Goal: Register for event/course

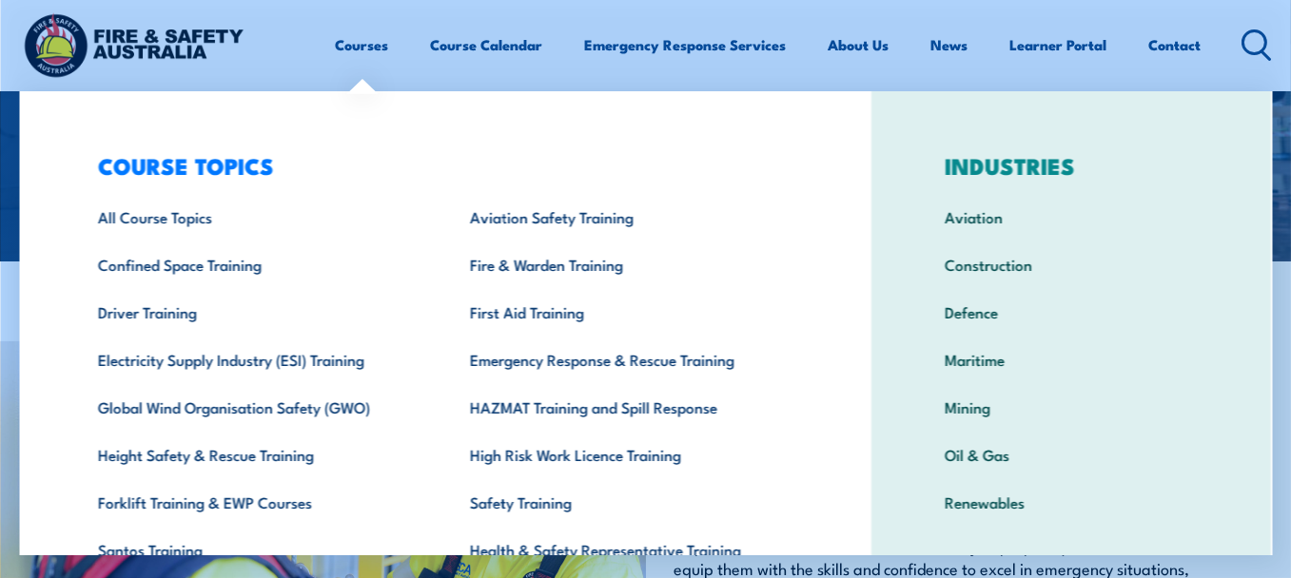
click at [359, 46] on link "Courses" at bounding box center [362, 45] width 53 height 46
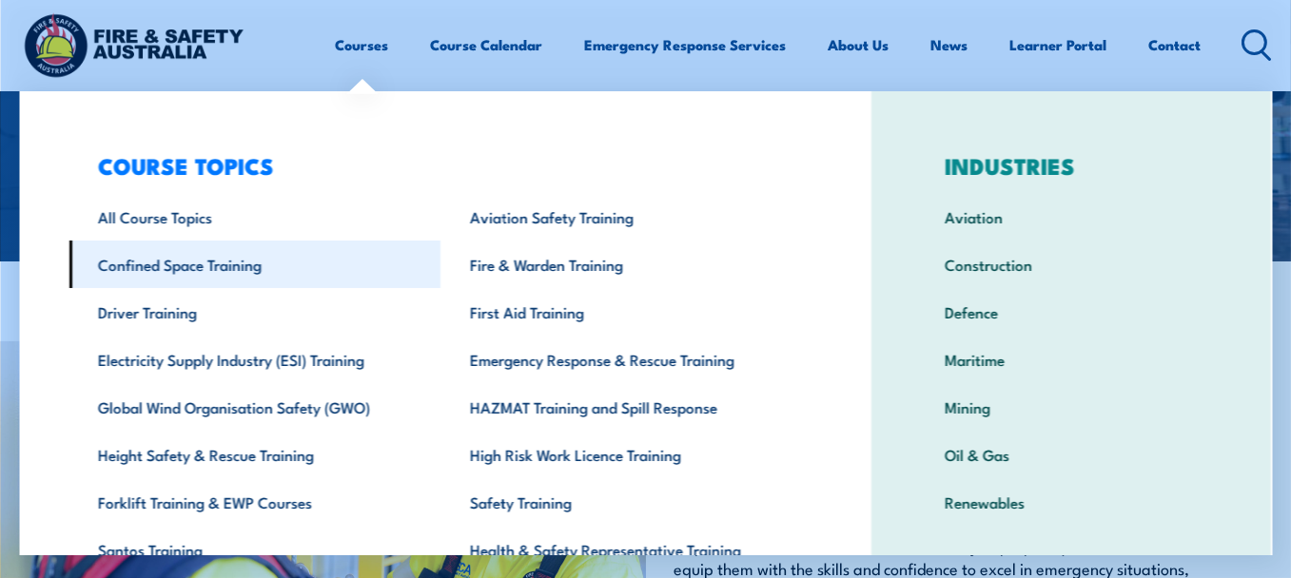
click at [242, 264] on link "Confined Space Training" at bounding box center [254, 265] width 371 height 48
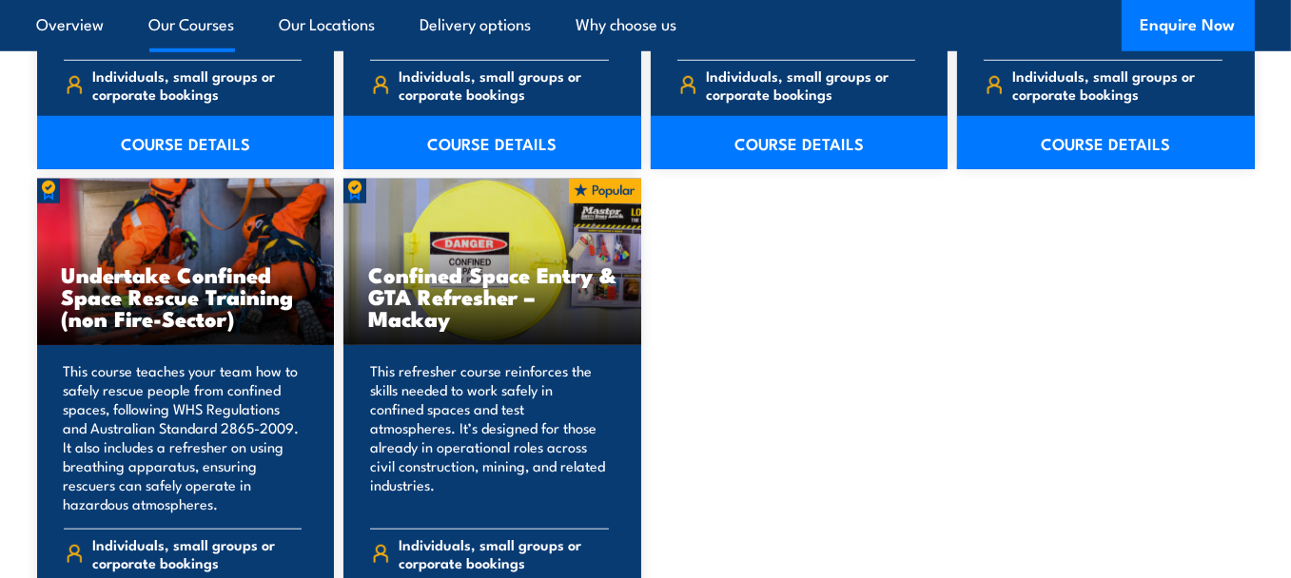
scroll to position [1585, 0]
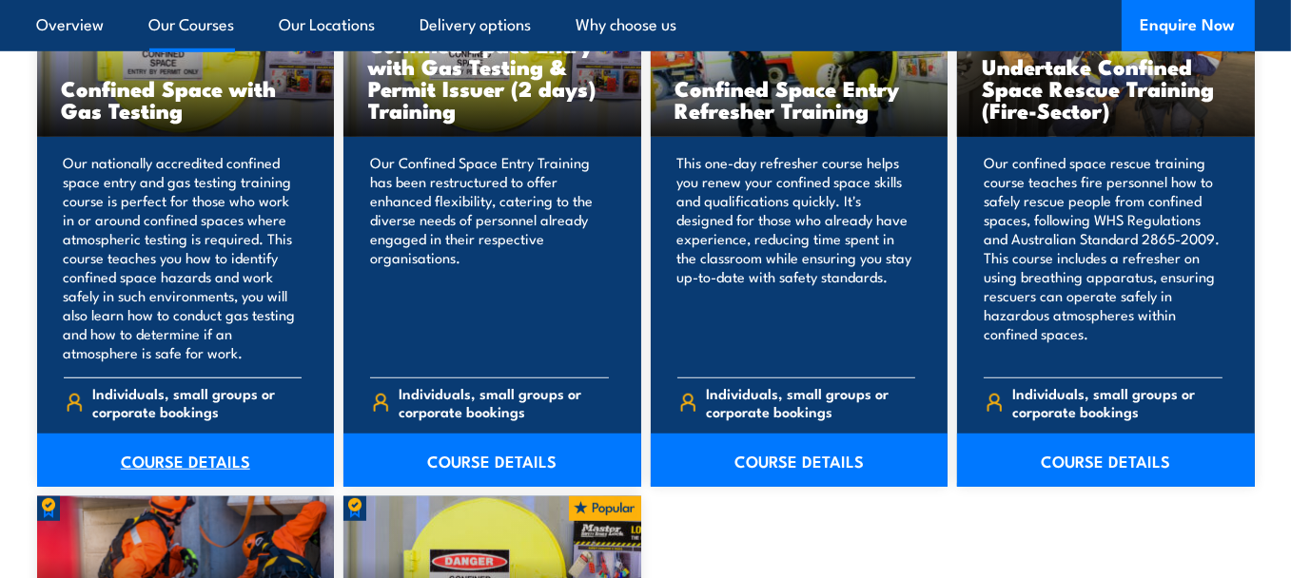
click at [184, 458] on link "COURSE DETAILS" at bounding box center [186, 460] width 298 height 53
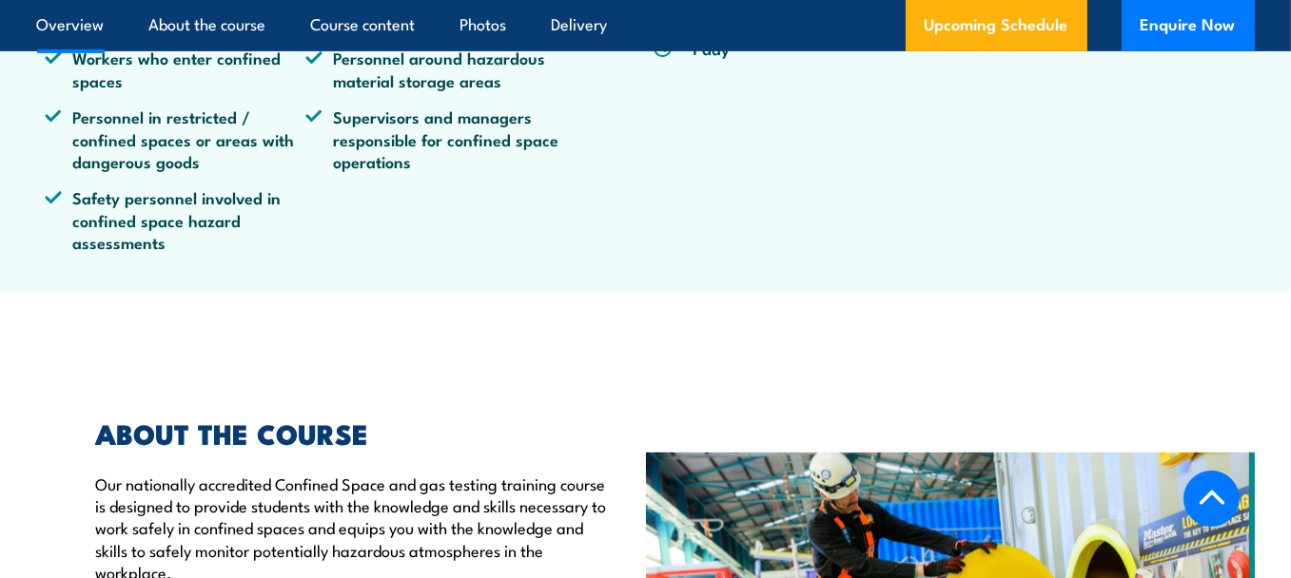
scroll to position [633, 0]
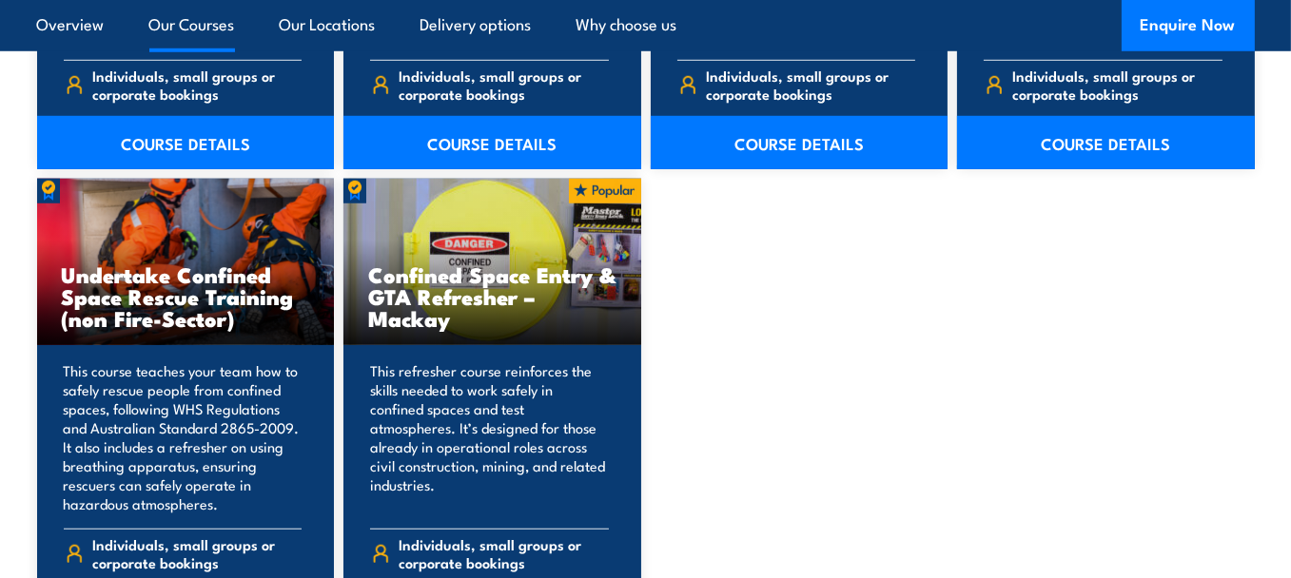
scroll to position [1585, 0]
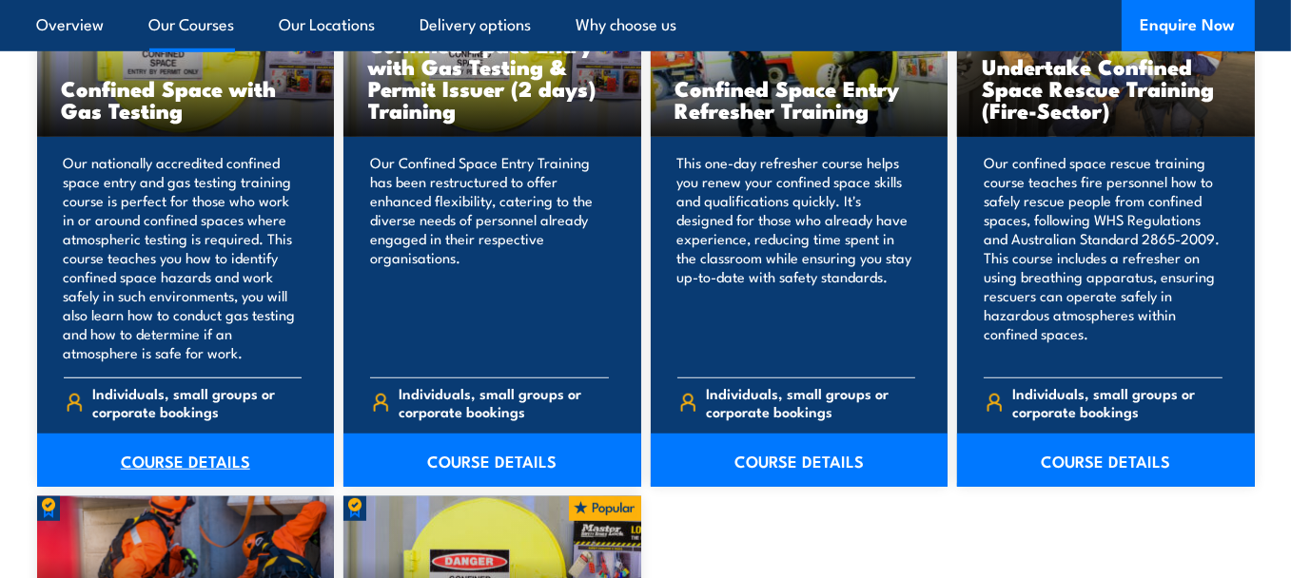
click at [177, 460] on link "COURSE DETAILS" at bounding box center [186, 460] width 298 height 53
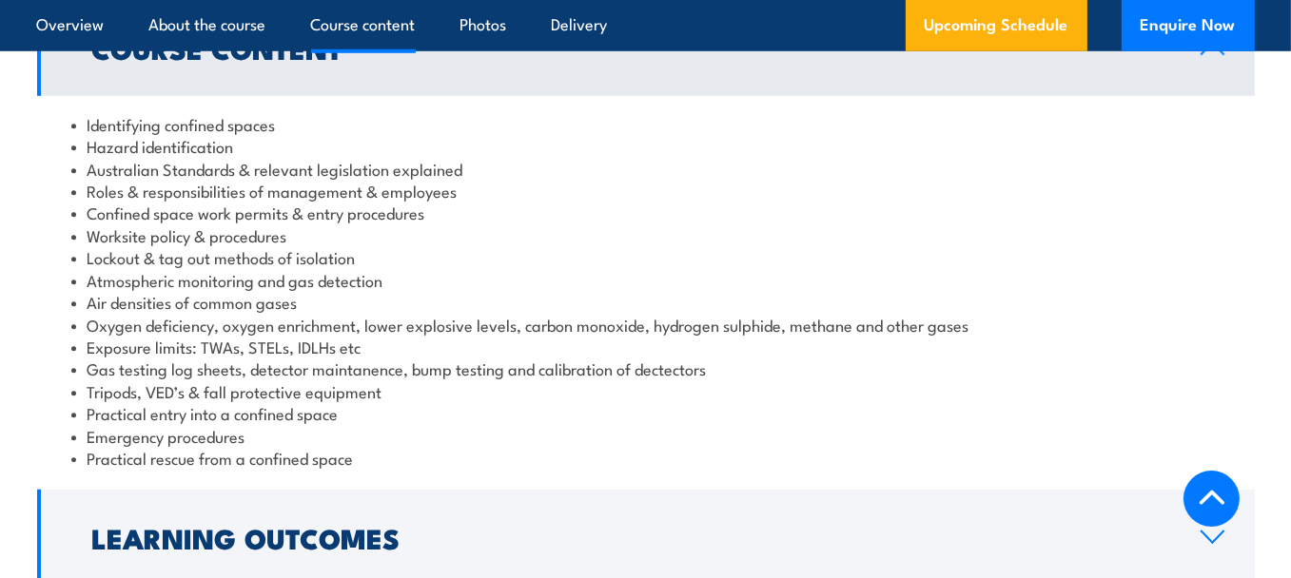
scroll to position [2219, 0]
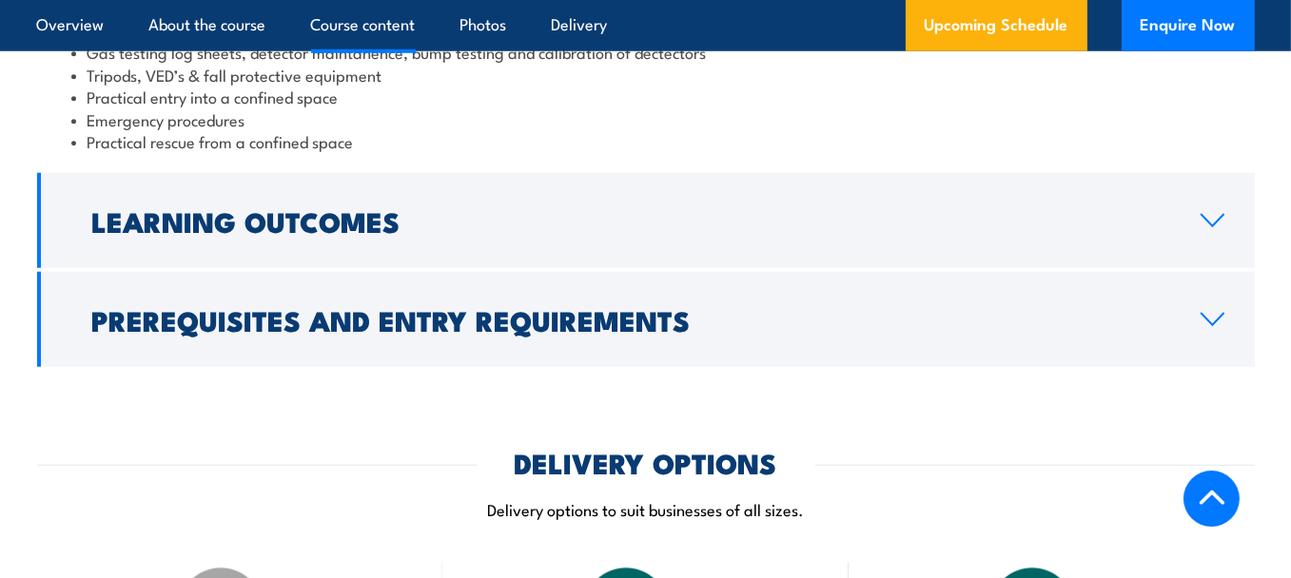
click at [1209, 216] on icon at bounding box center [1212, 220] width 26 height 15
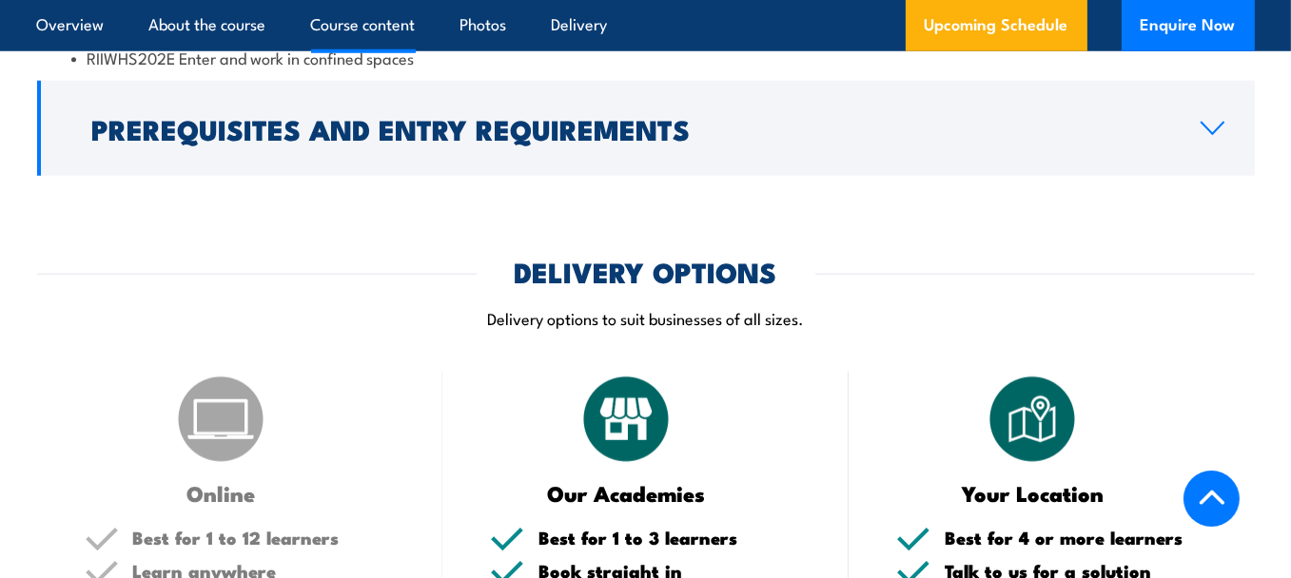
scroll to position [2006, 0]
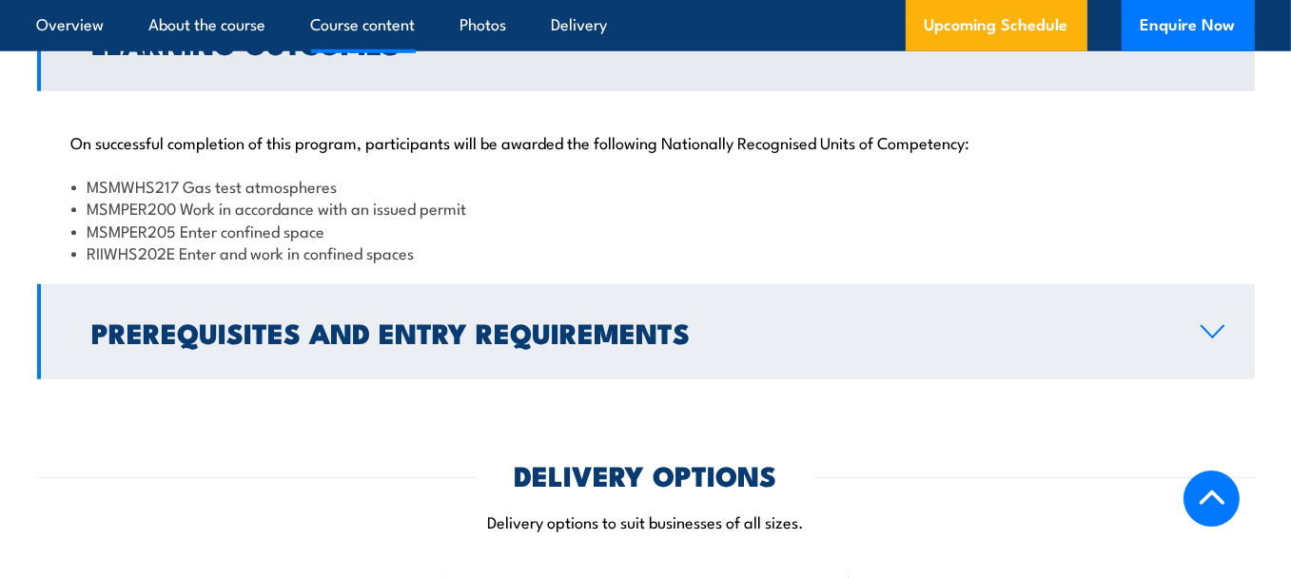
click at [536, 344] on h2 "Prerequisites and Entry Requirements" at bounding box center [631, 332] width 1078 height 25
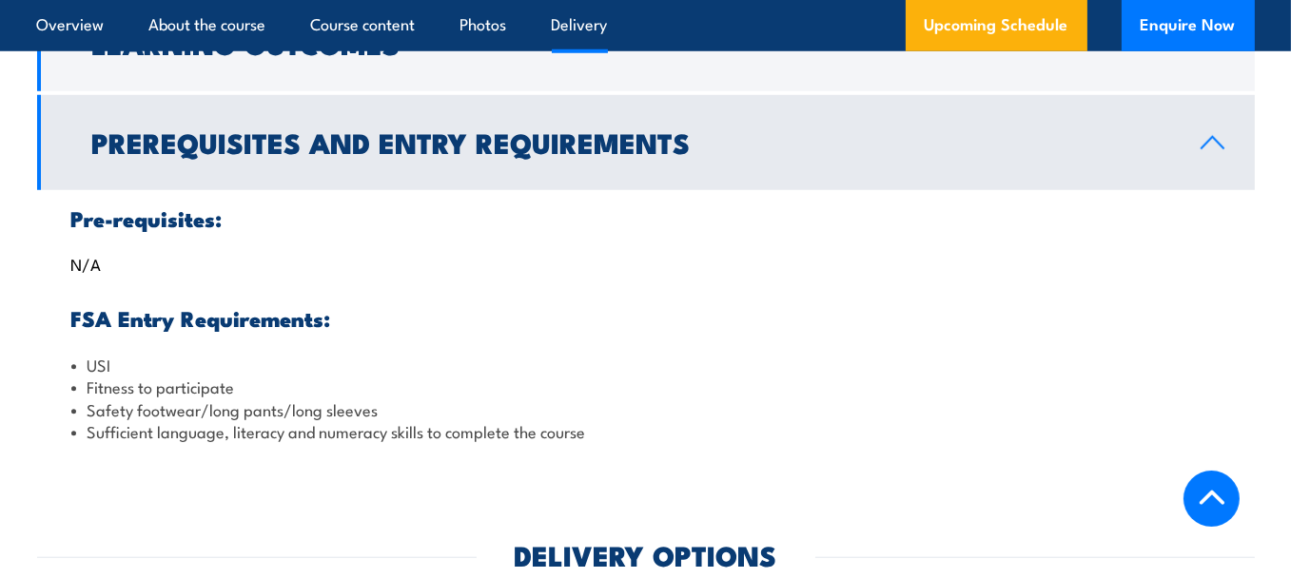
scroll to position [2640, 0]
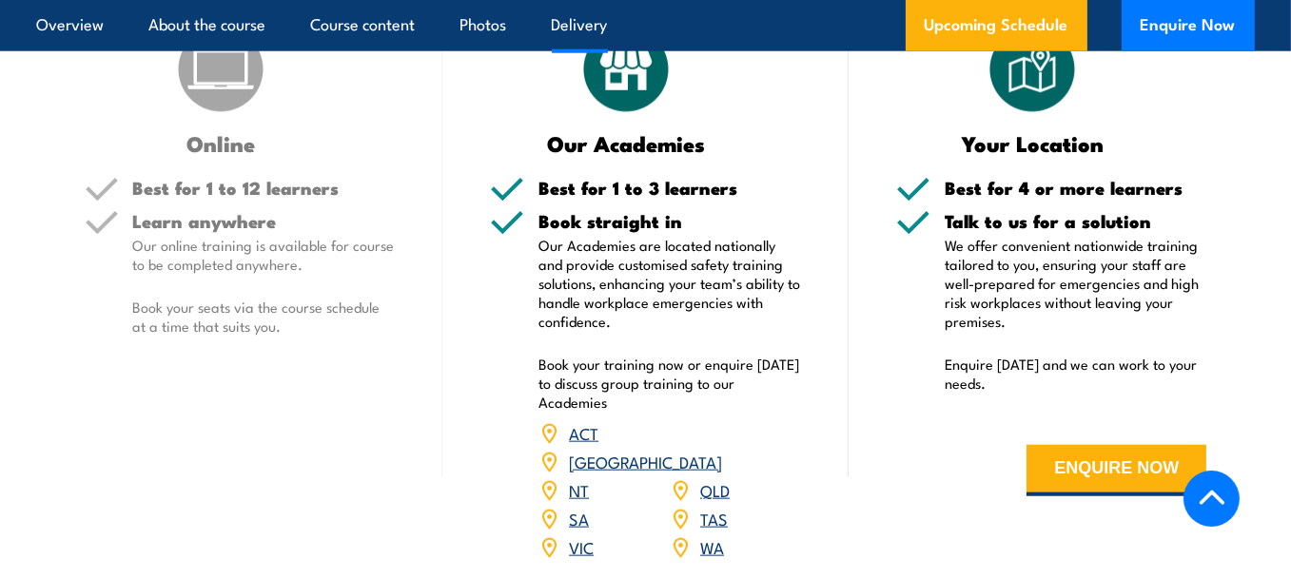
click at [585, 536] on link "VIC" at bounding box center [581, 547] width 25 height 23
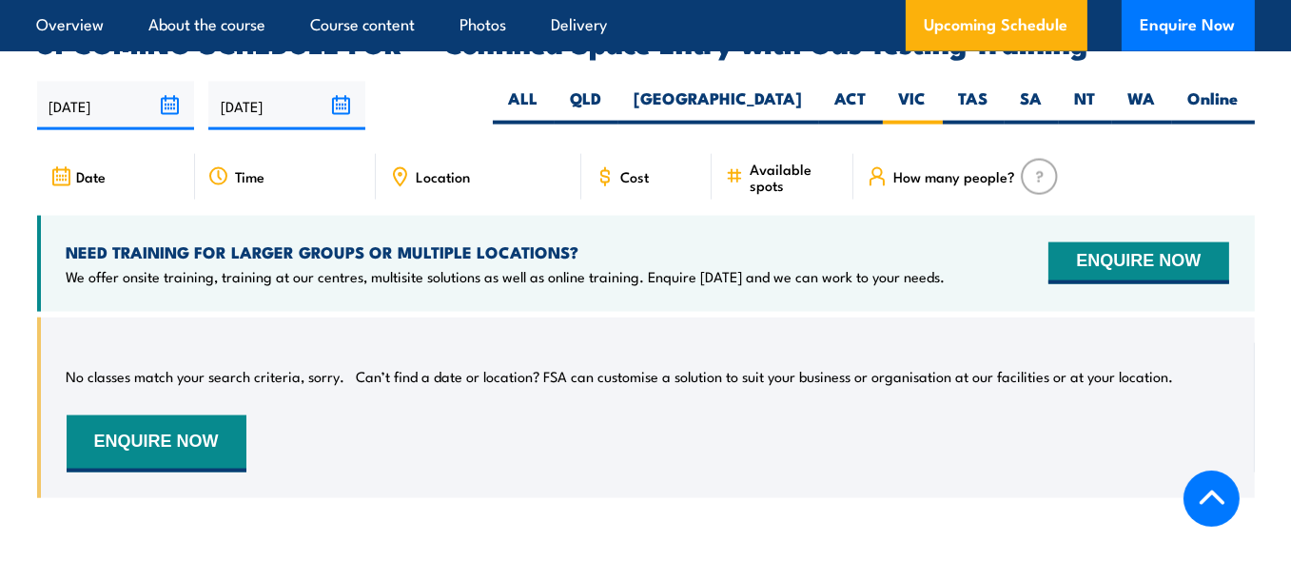
scroll to position [3083, 0]
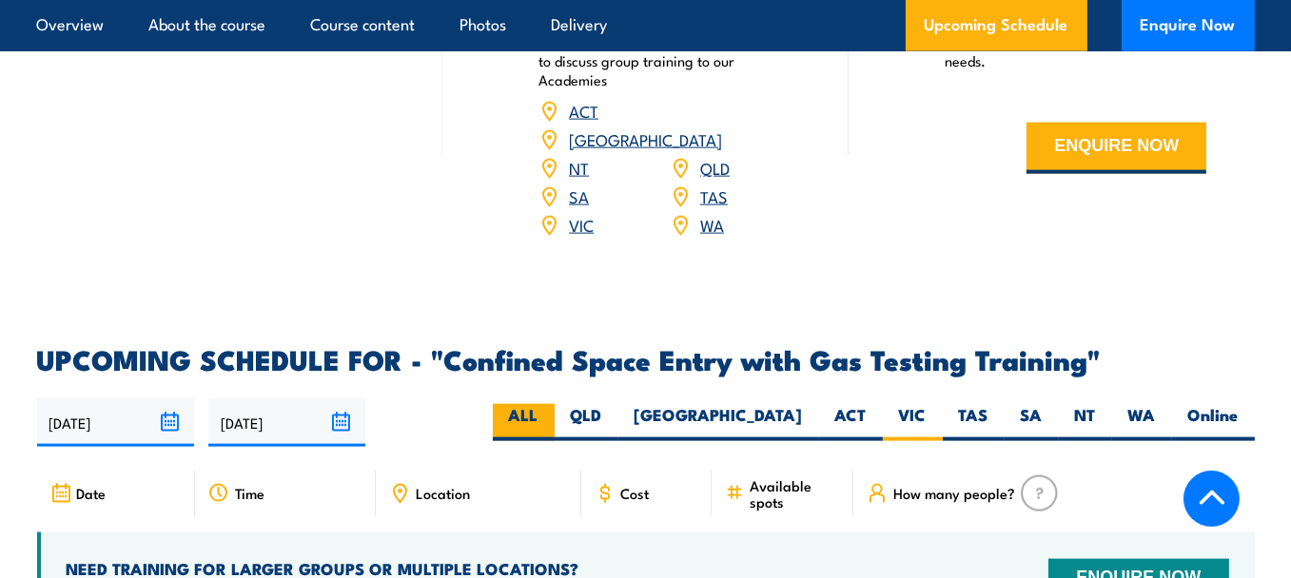
click at [555, 404] on label "ALL" at bounding box center [524, 422] width 62 height 37
click at [551, 404] on input "ALL" at bounding box center [544, 410] width 12 height 12
radio input "true"
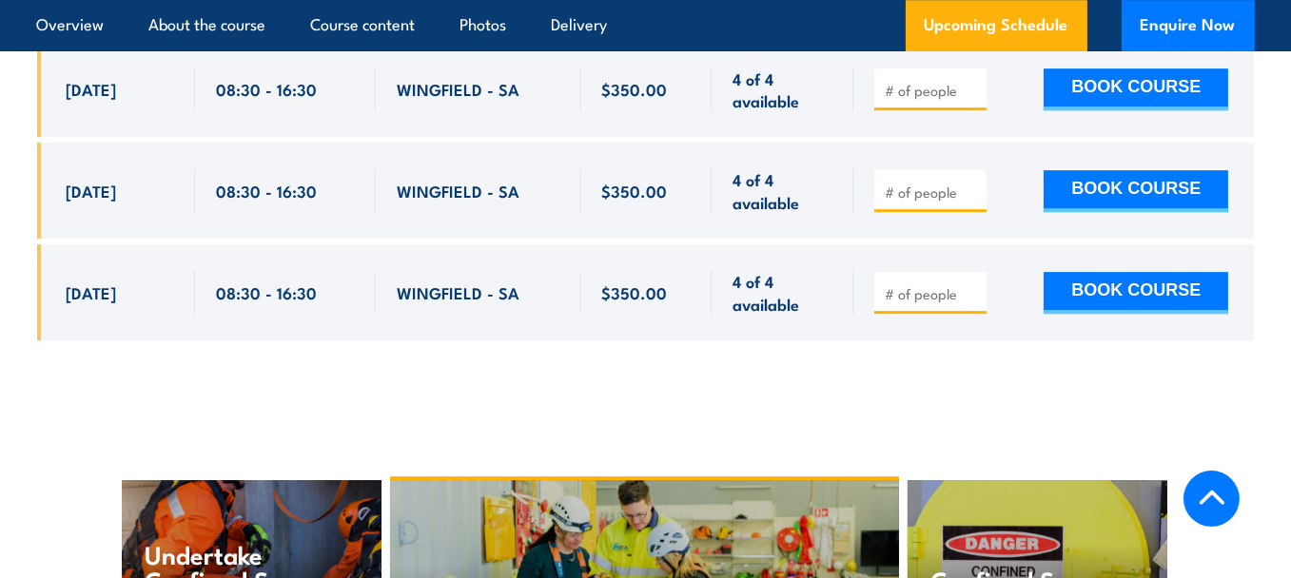
scroll to position [7839, 0]
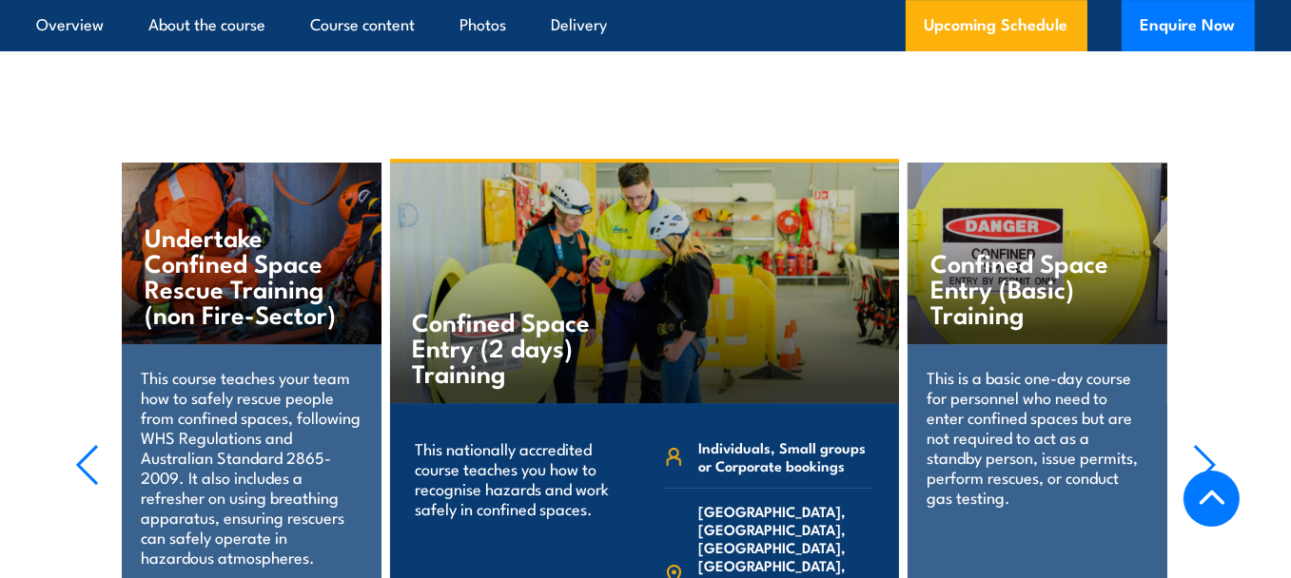
click at [1046, 377] on p "This is a basic one-day course for personnel who need to enter confined spaces …" at bounding box center [1037, 437] width 222 height 140
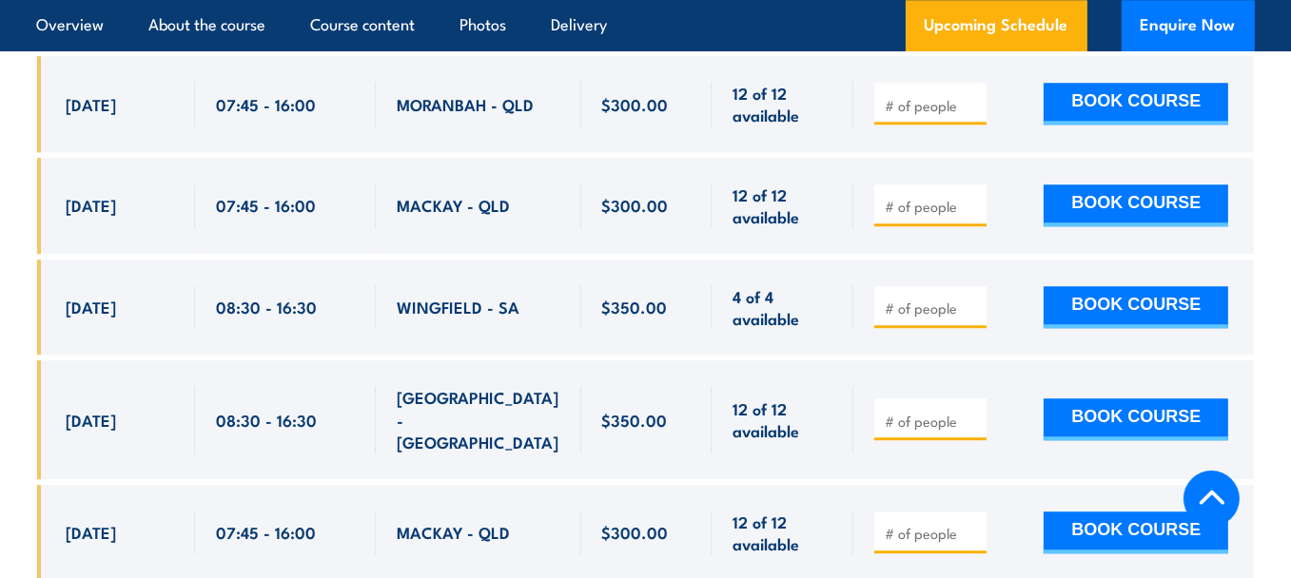
scroll to position [6253, 0]
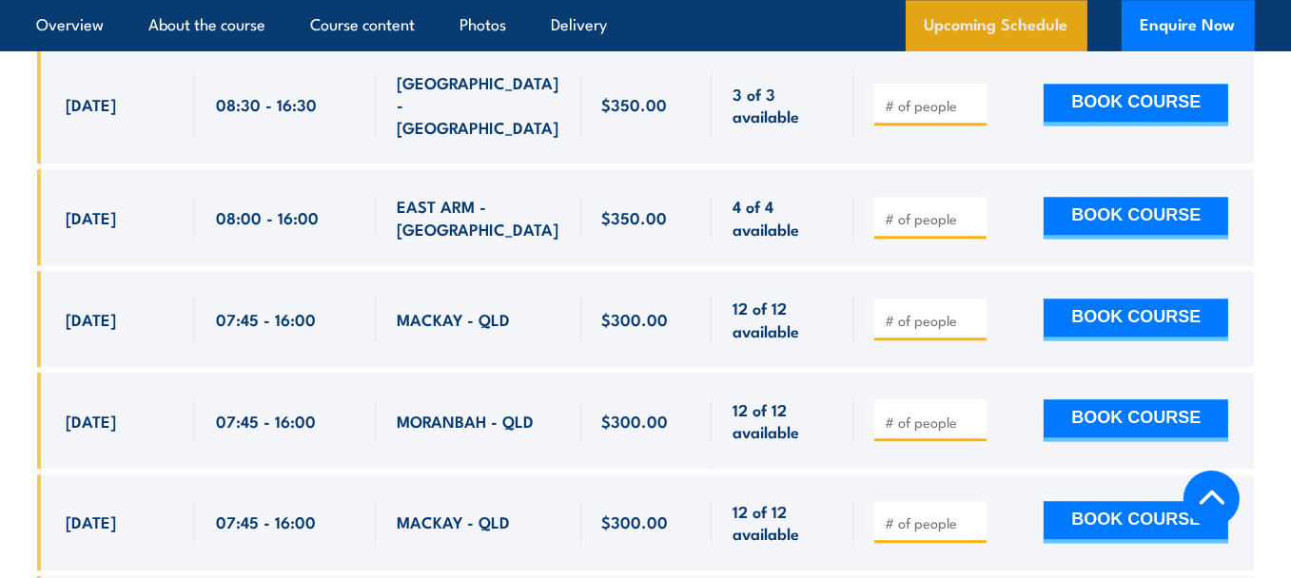
click at [1017, 27] on link "Upcoming Schedule" at bounding box center [997, 25] width 182 height 51
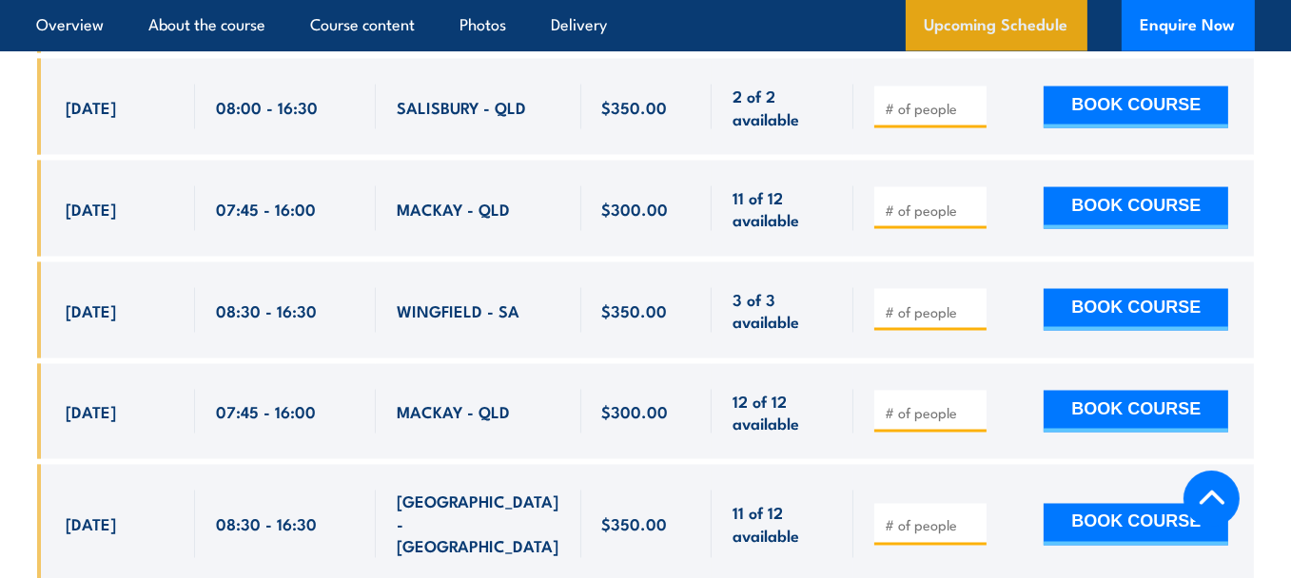
scroll to position [3400, 0]
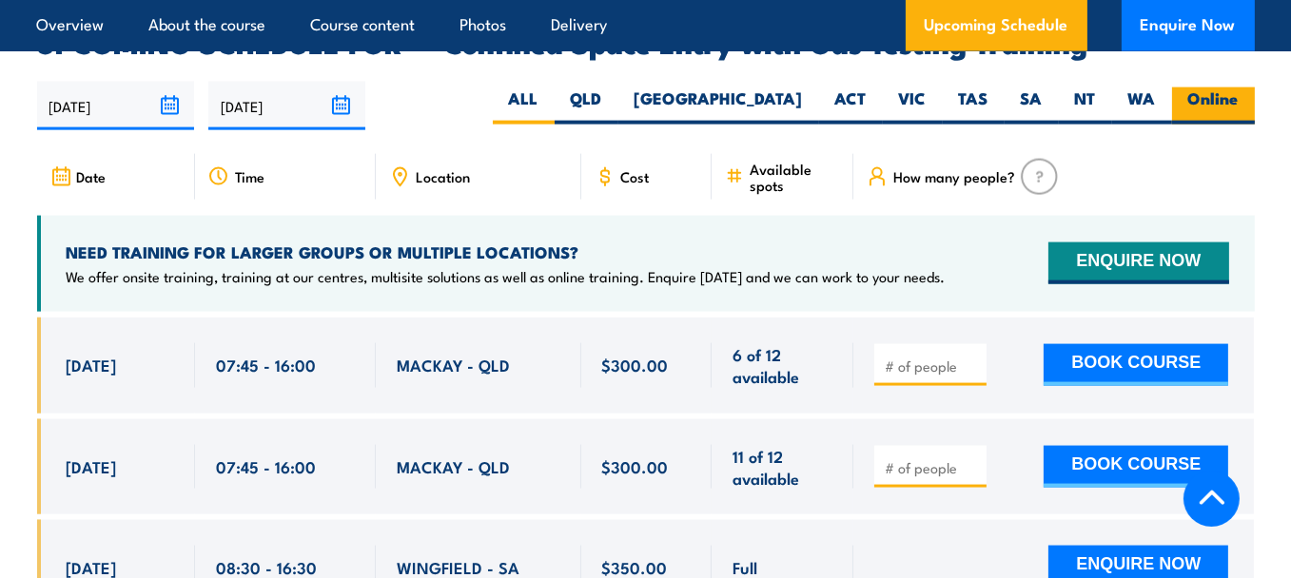
click at [1193, 88] on label "Online" at bounding box center [1213, 106] width 83 height 37
click at [1238, 88] on input "Online" at bounding box center [1244, 94] width 12 height 12
radio input "true"
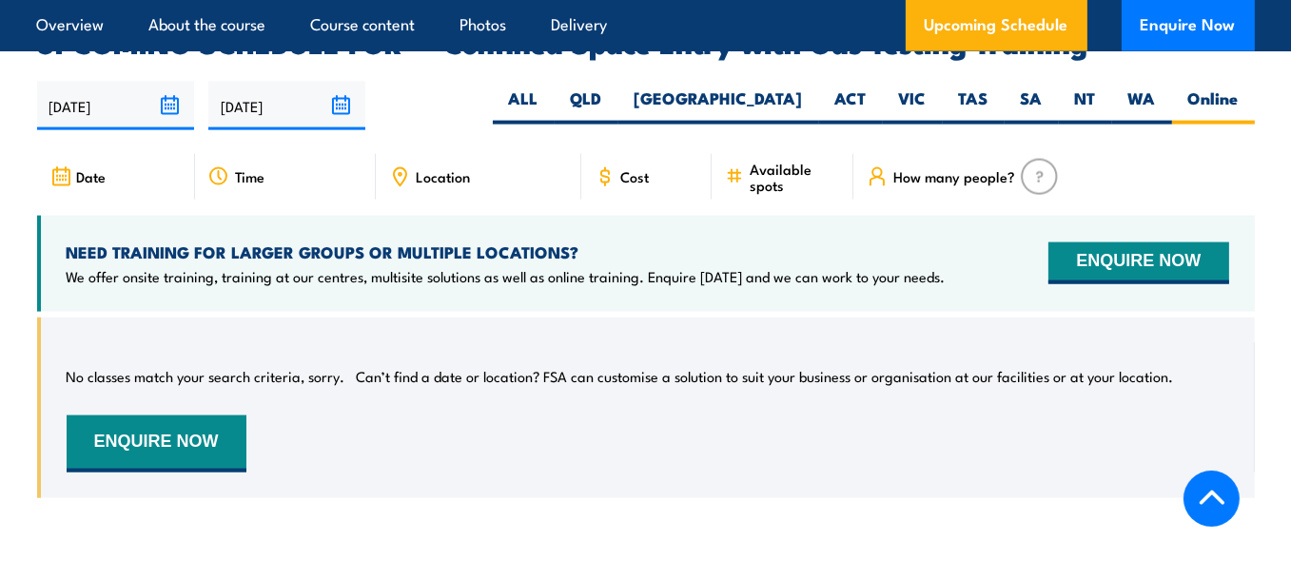
scroll to position [3083, 0]
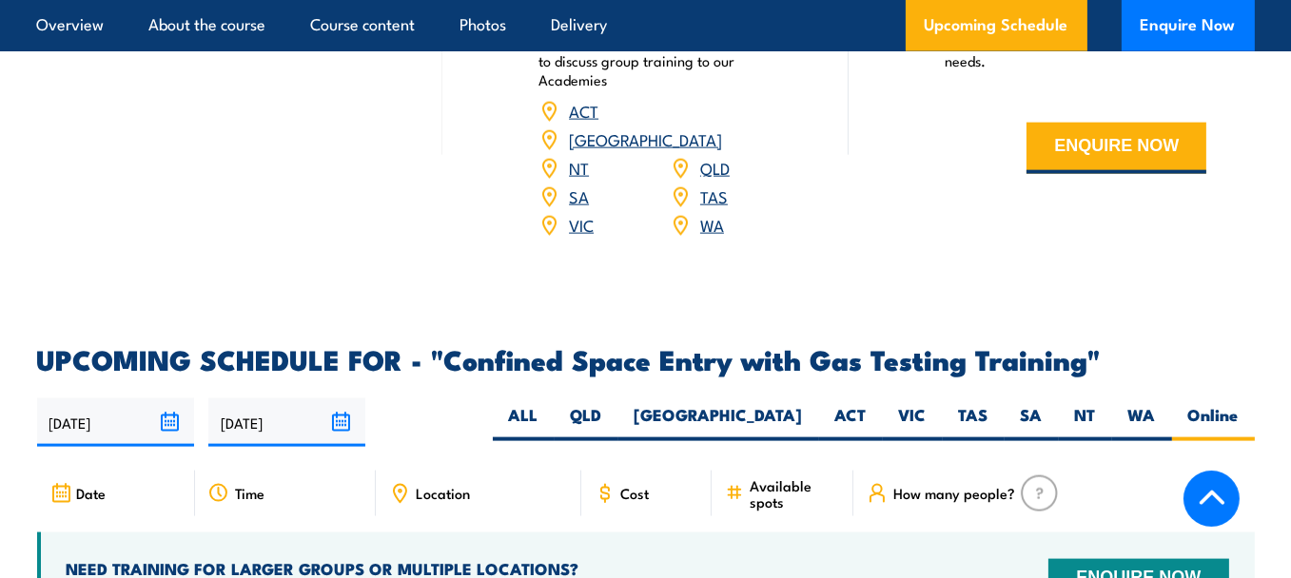
click at [573, 213] on link "VIC" at bounding box center [581, 224] width 25 height 23
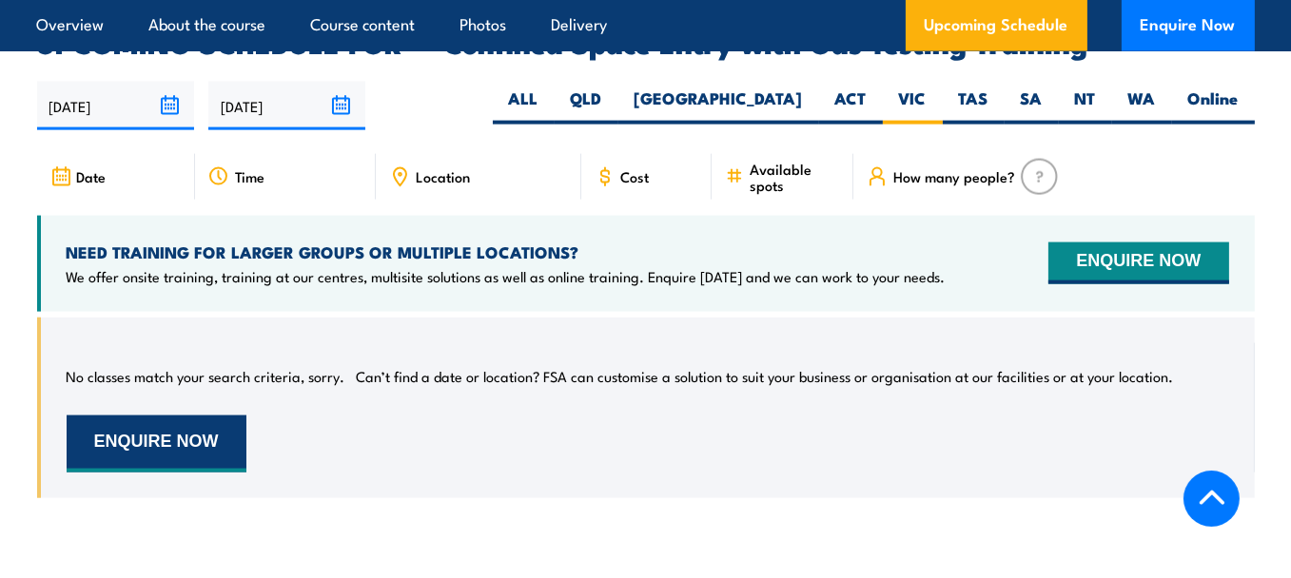
click at [181, 416] on button "ENQUIRE NOW" at bounding box center [157, 444] width 180 height 57
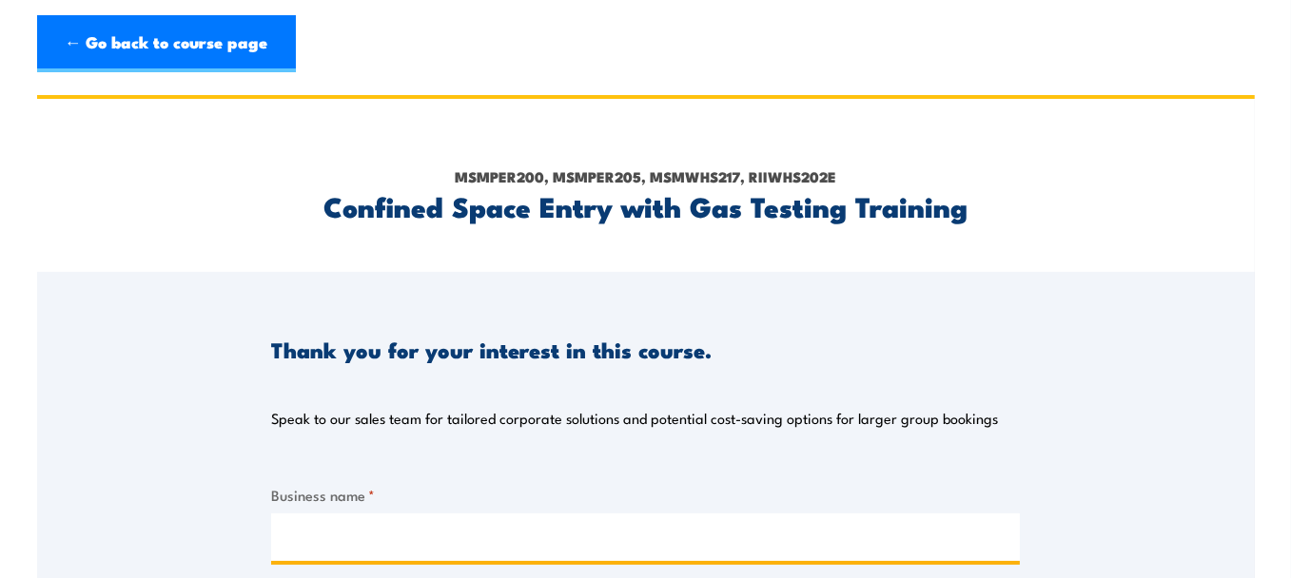
click at [375, 548] on input "Business name *" at bounding box center [645, 538] width 749 height 48
type input "Made Brands Pty Ltd"
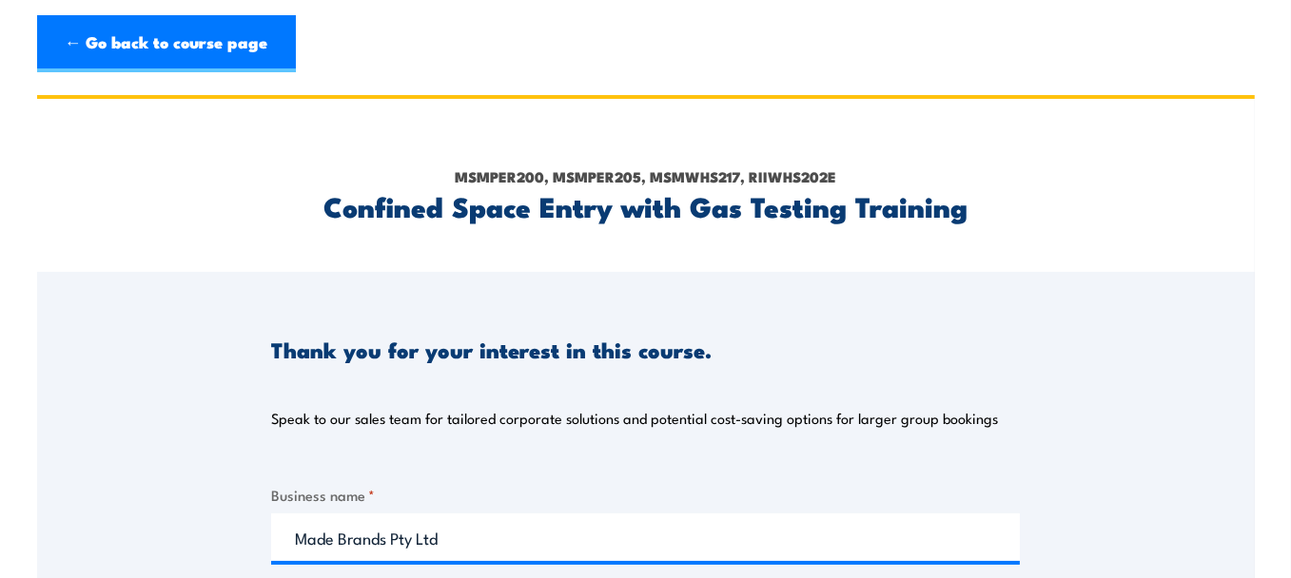
type input "[PERSON_NAME]"
type input "Taljaard"
type input "[PERSON_NAME][EMAIL_ADDRESS][DOMAIN_NAME]"
type input "0420552599"
select select "VIC"
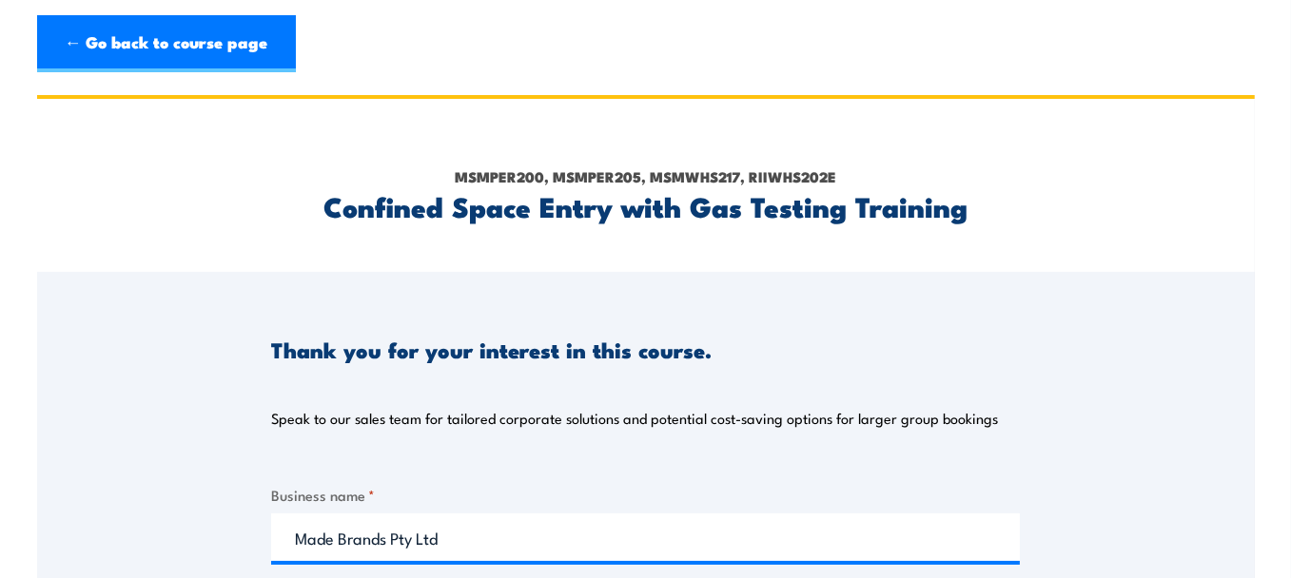
select select "VIC"
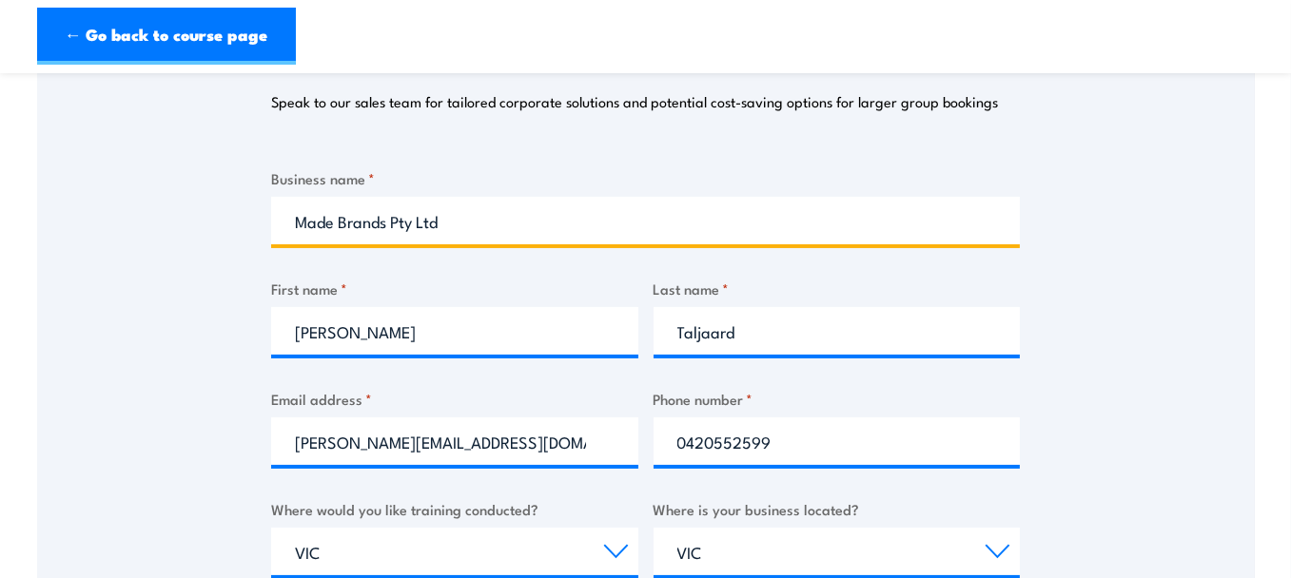
scroll to position [633, 0]
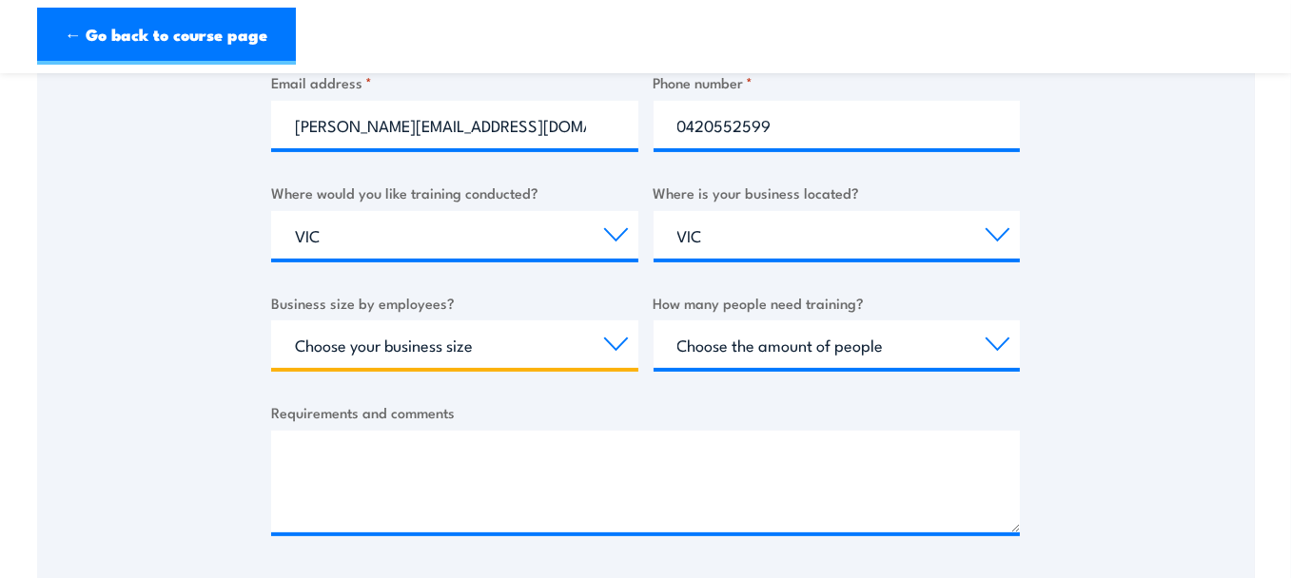
click at [361, 349] on select "Choose your business size 1 to 19 20 to 199 200+" at bounding box center [454, 345] width 367 height 48
select select "200+"
click at [271, 321] on select "Choose your business size 1 to 19 20 to 199 200+" at bounding box center [454, 345] width 367 height 48
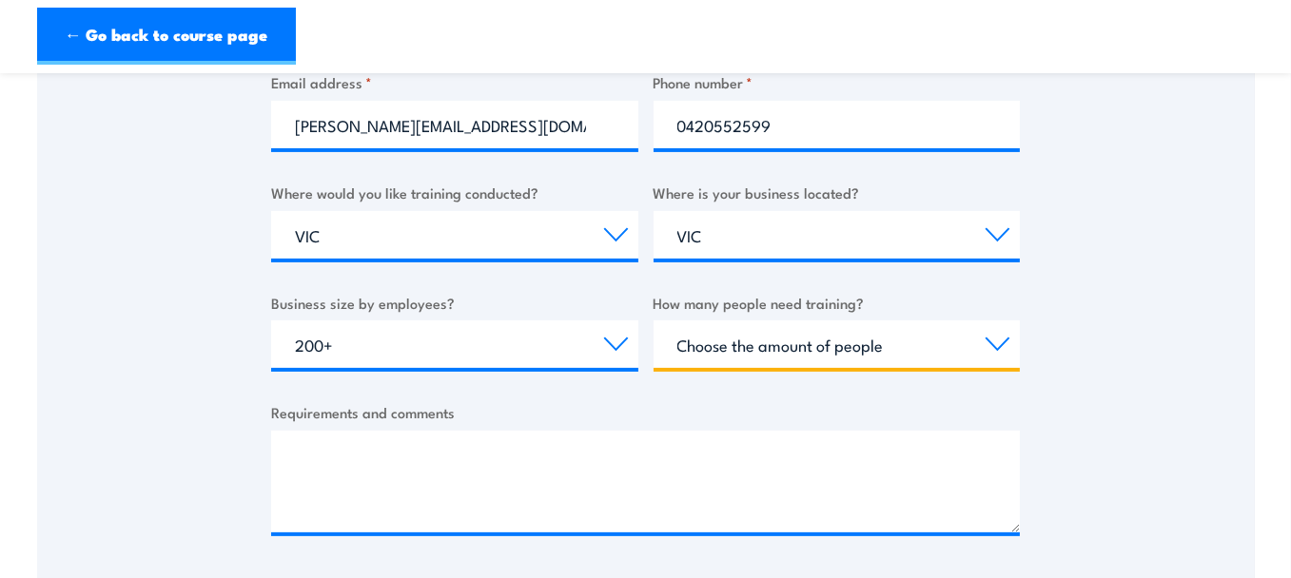
click at [773, 346] on select "Choose the amount of people 1 to 4 5 to 19 20+" at bounding box center [836, 345] width 367 height 48
select select "1 to 4"
click at [653, 321] on select "Choose the amount of people 1 to 4 5 to 19 20+" at bounding box center [836, 345] width 367 height 48
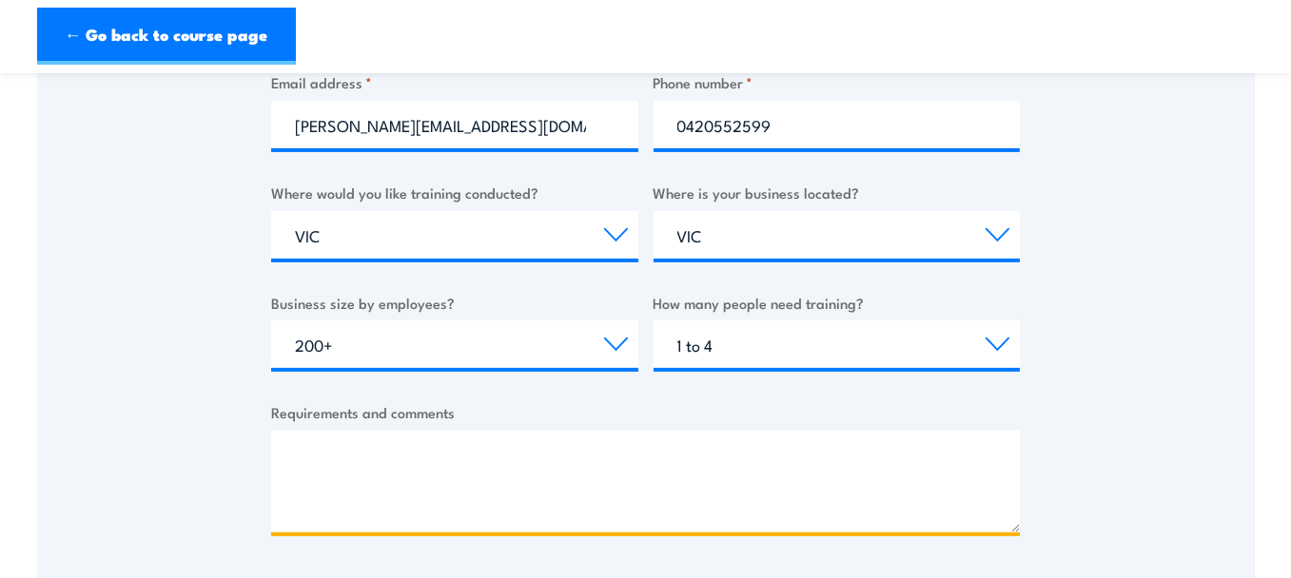
click at [393, 449] on textarea "Requirements and comments" at bounding box center [645, 482] width 749 height 102
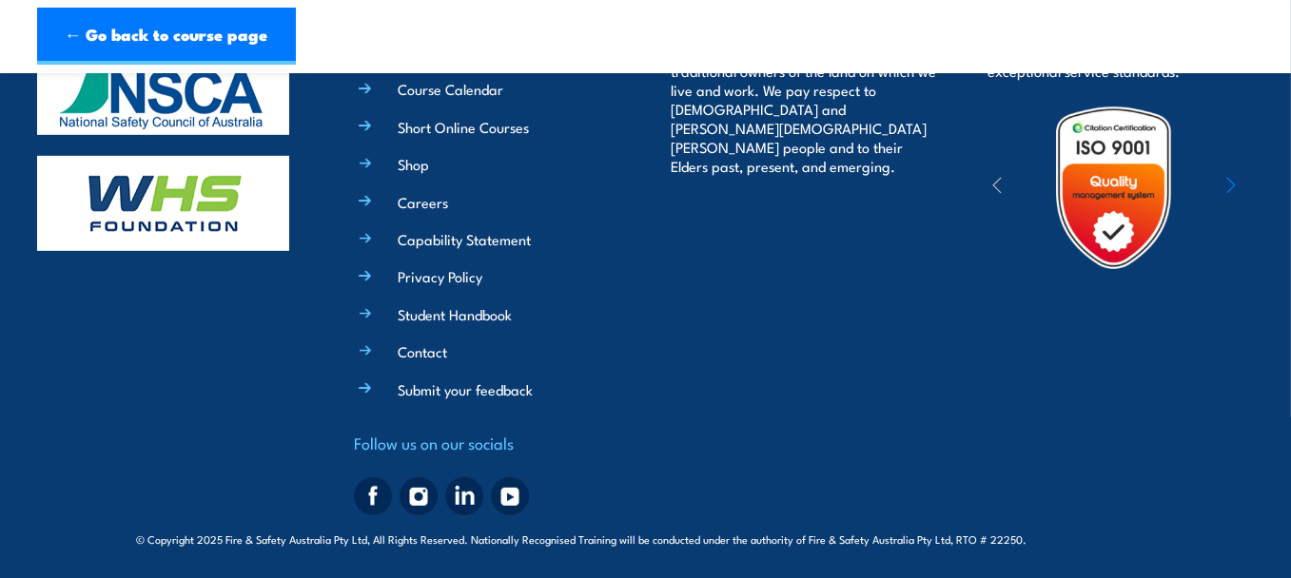
scroll to position [1198, 0]
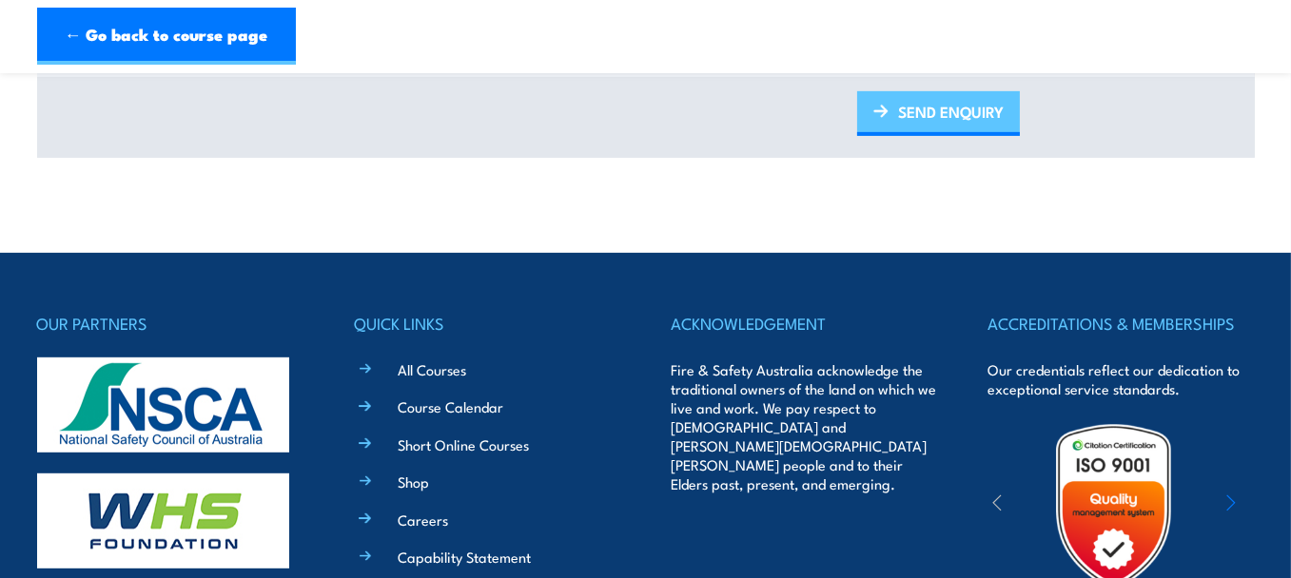
type textarea "Hi. Could you please let me know if you have any upcoming confined space traini…"
drag, startPoint x: 919, startPoint y: 106, endPoint x: 887, endPoint y: 120, distance: 35.3
click at [919, 106] on link "SEND ENQUIRY" at bounding box center [938, 113] width 163 height 45
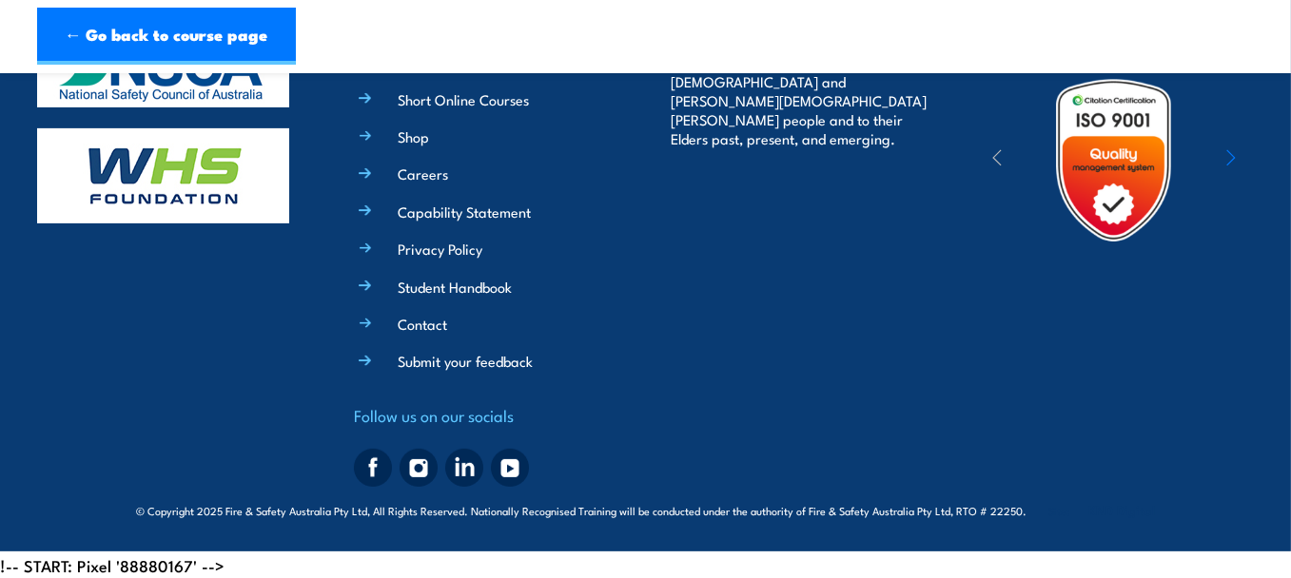
scroll to position [0, 0]
